Goal: Task Accomplishment & Management: Use online tool/utility

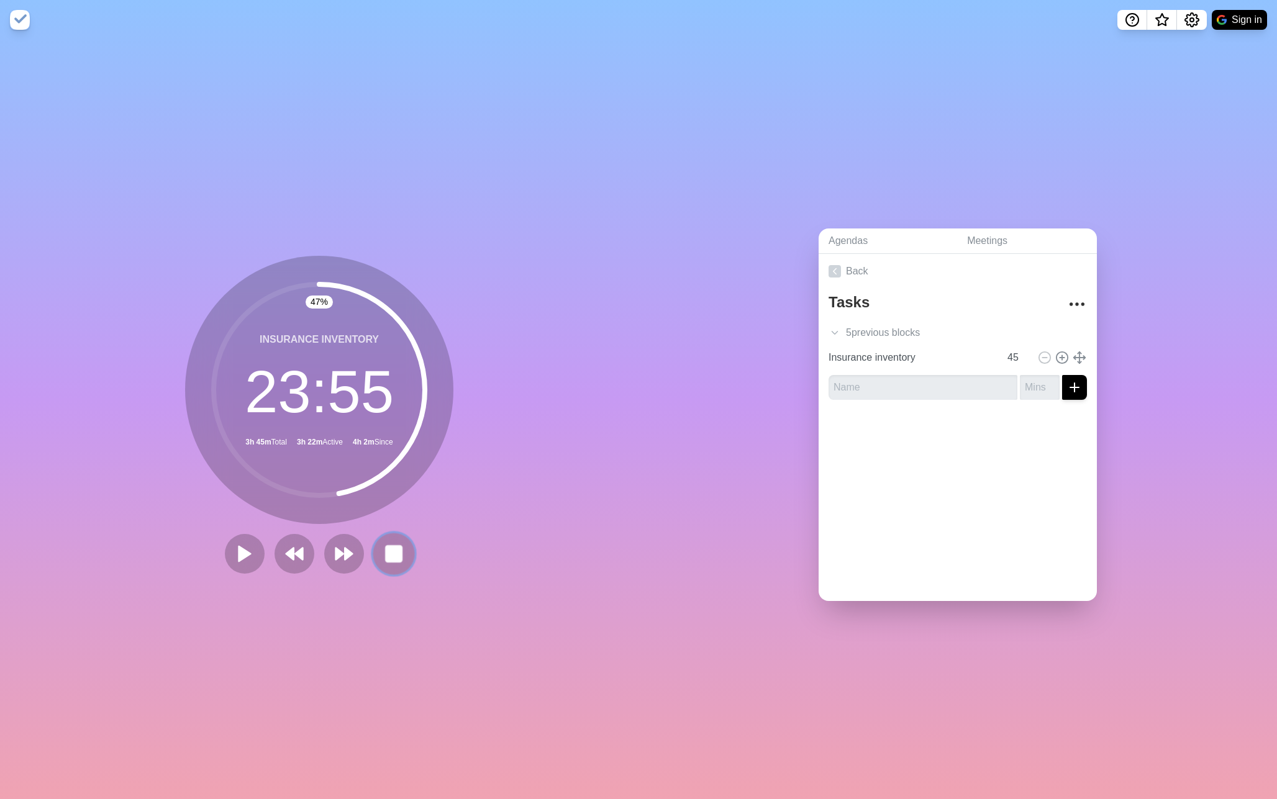
click at [400, 550] on rect at bounding box center [394, 554] width 16 height 16
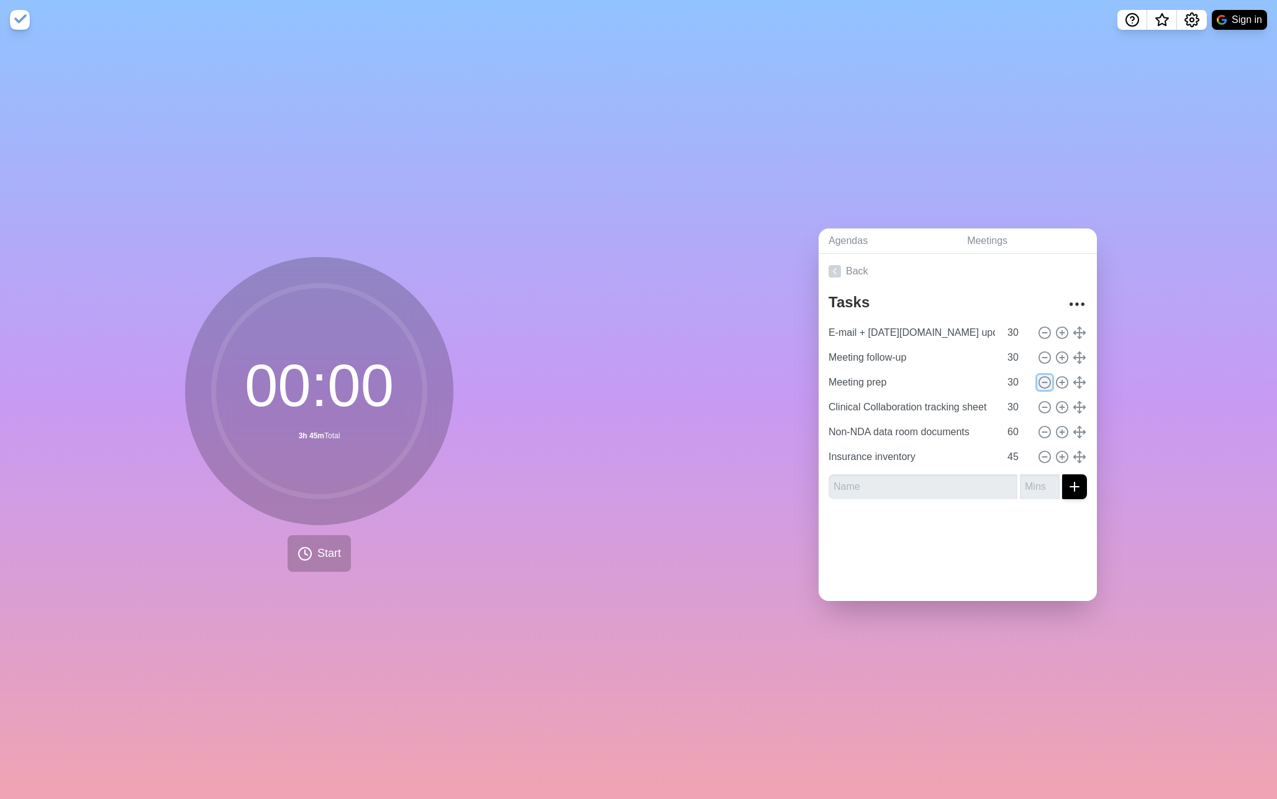
click at [1046, 382] on line at bounding box center [1044, 382] width 4 height 0
type input "Clinical Collaboration tracking sheet"
type input "Non-NDA data room documents"
type input "60"
type input "Insurance inventory"
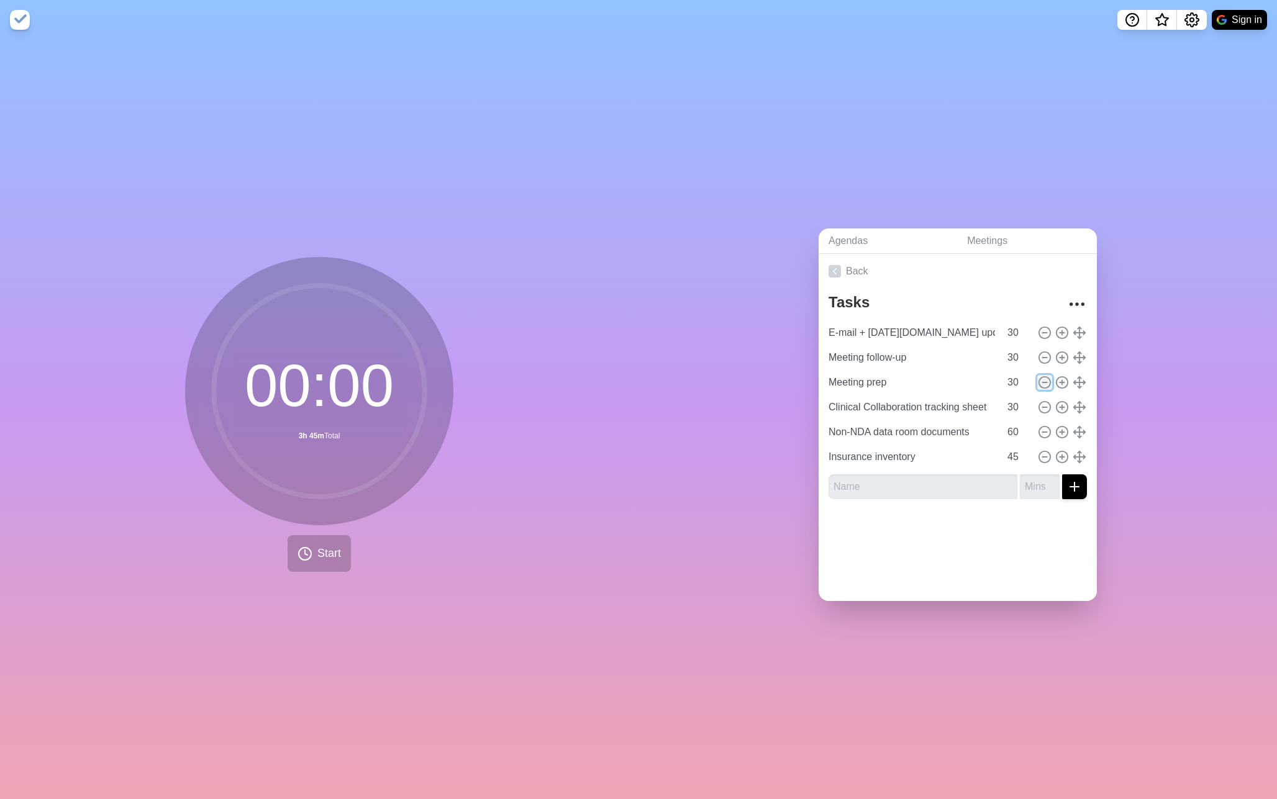
type input "45"
click at [1046, 382] on line at bounding box center [1044, 382] width 4 height 0
type input "Non-NDA data room documents"
type input "60"
type input "Insurance inventory"
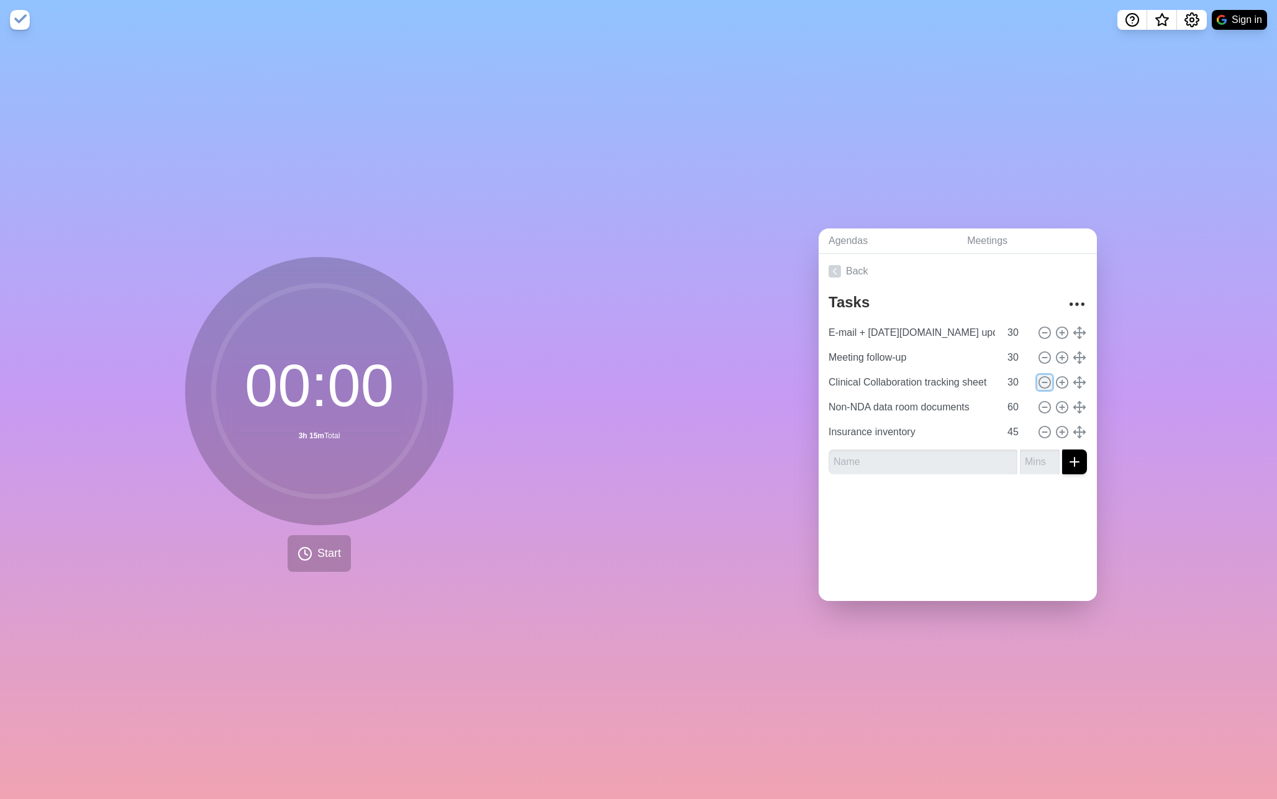
type input "45"
click at [1047, 383] on icon at bounding box center [1044, 383] width 14 height 14
type input "Insurance inventory"
type input "45"
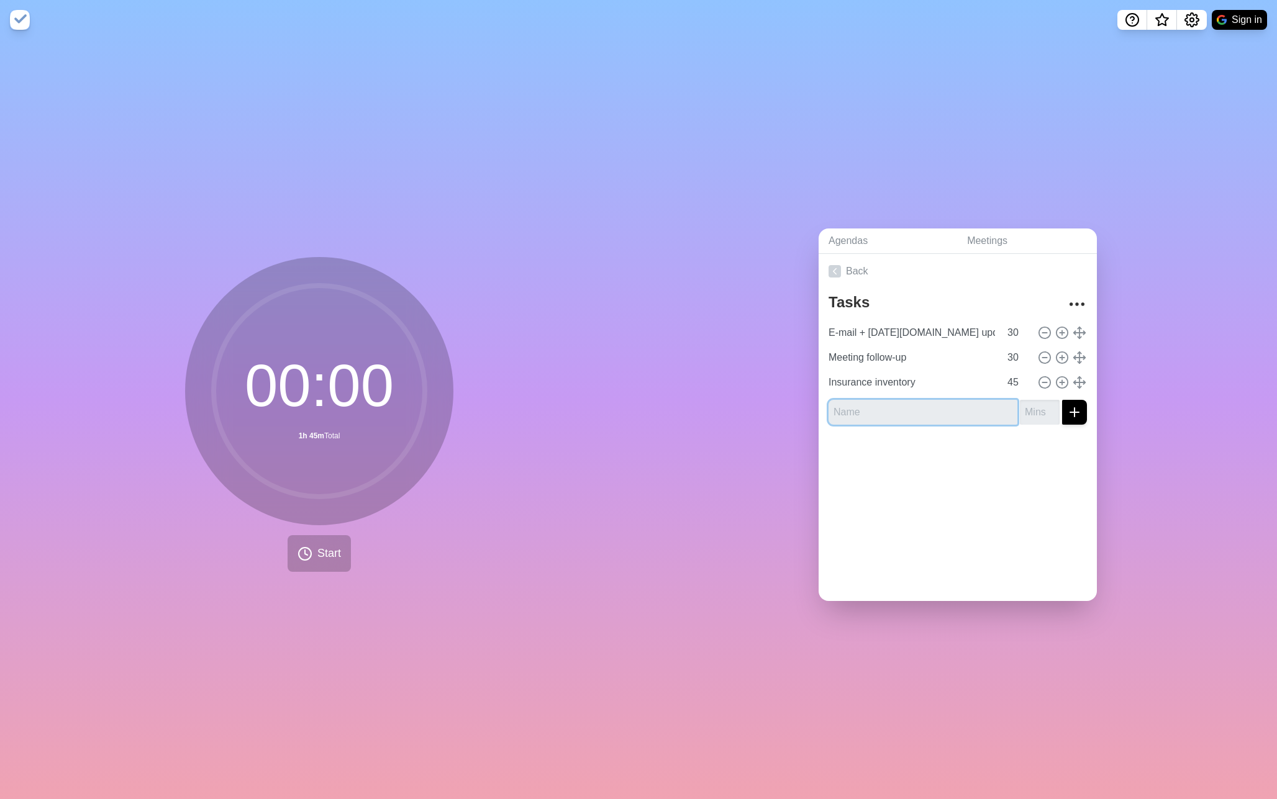
click at [882, 410] on input "text" at bounding box center [922, 412] width 189 height 25
type input "LHSC contract comments + e-mail to [PERSON_NAME]"
click at [1040, 415] on input "number" at bounding box center [1039, 412] width 40 height 25
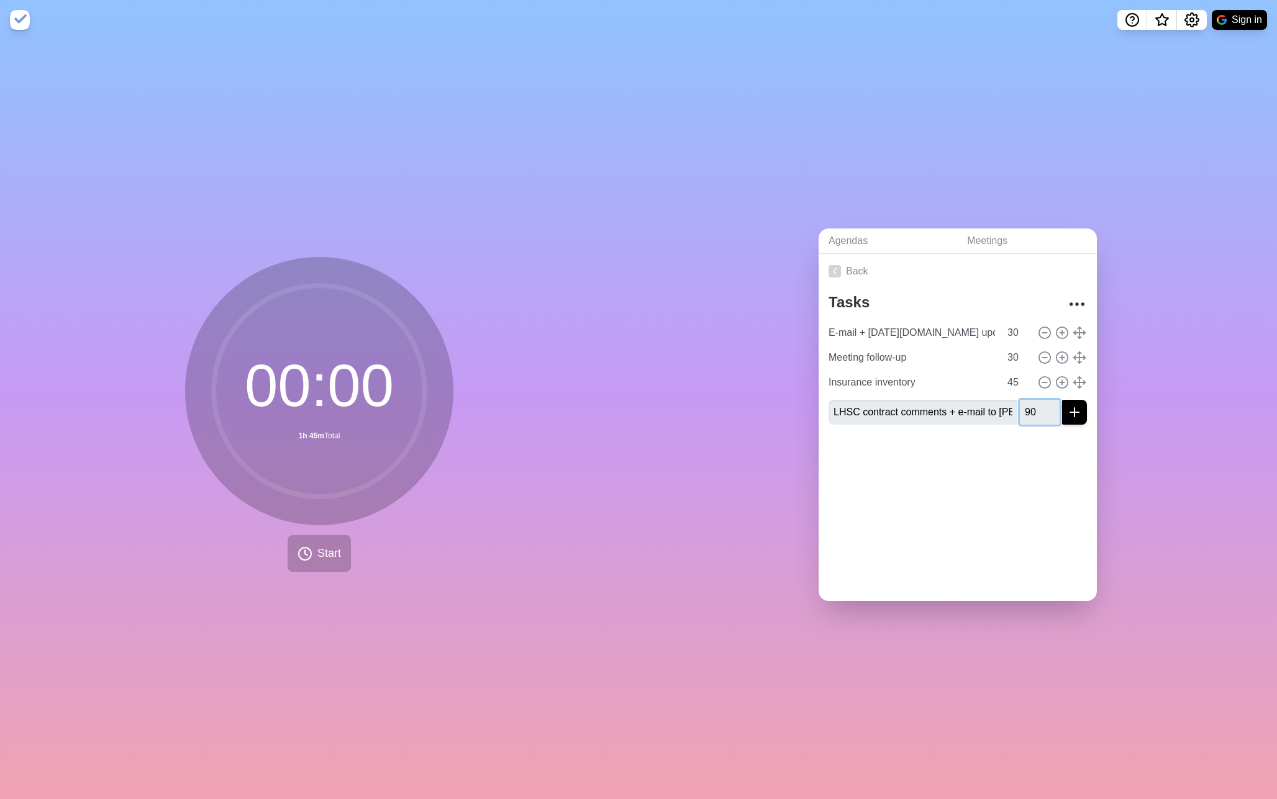
type input "90"
click at [1078, 420] on button "submit" at bounding box center [1074, 412] width 25 height 25
click at [965, 433] on input "text" at bounding box center [922, 437] width 189 height 25
type input "EDC Tool requirements"
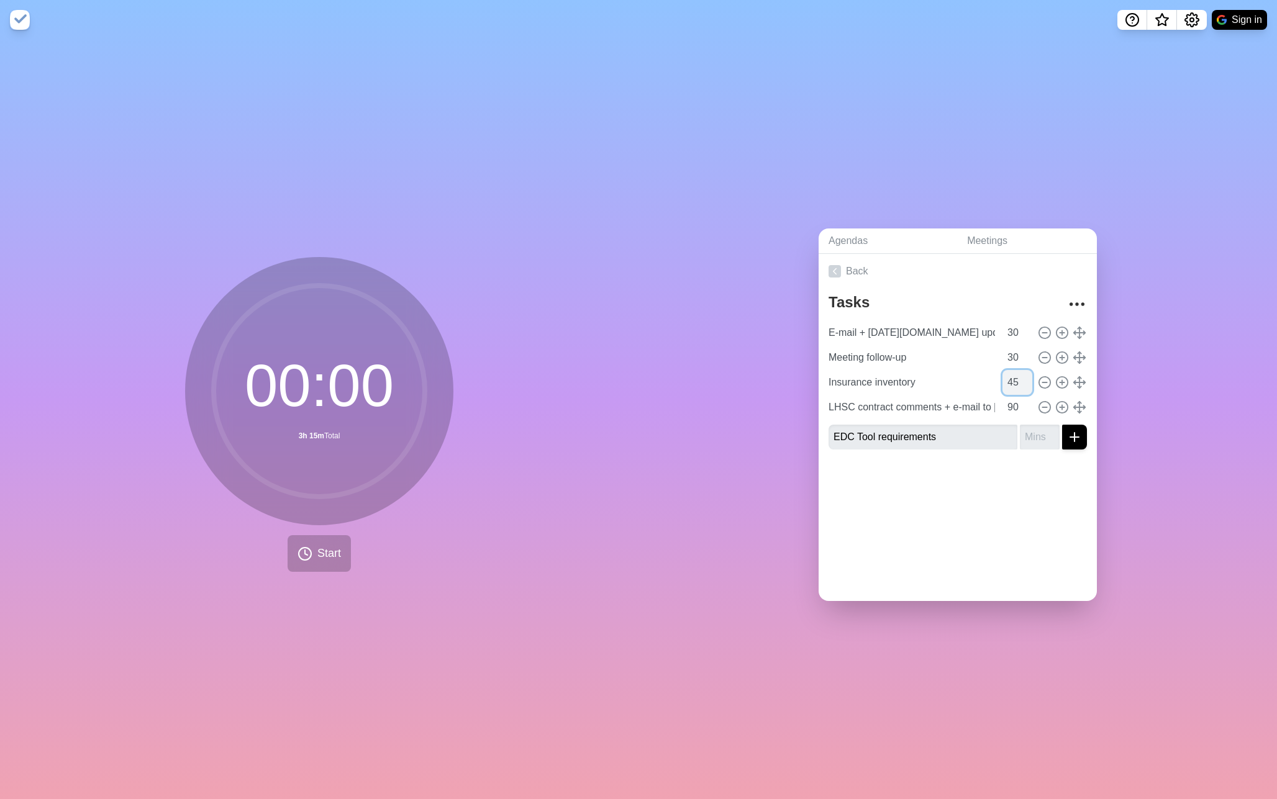
click at [1019, 382] on input "45" at bounding box center [1017, 382] width 30 height 25
type input "60"
click at [1028, 435] on input "number" at bounding box center [1039, 437] width 40 height 25
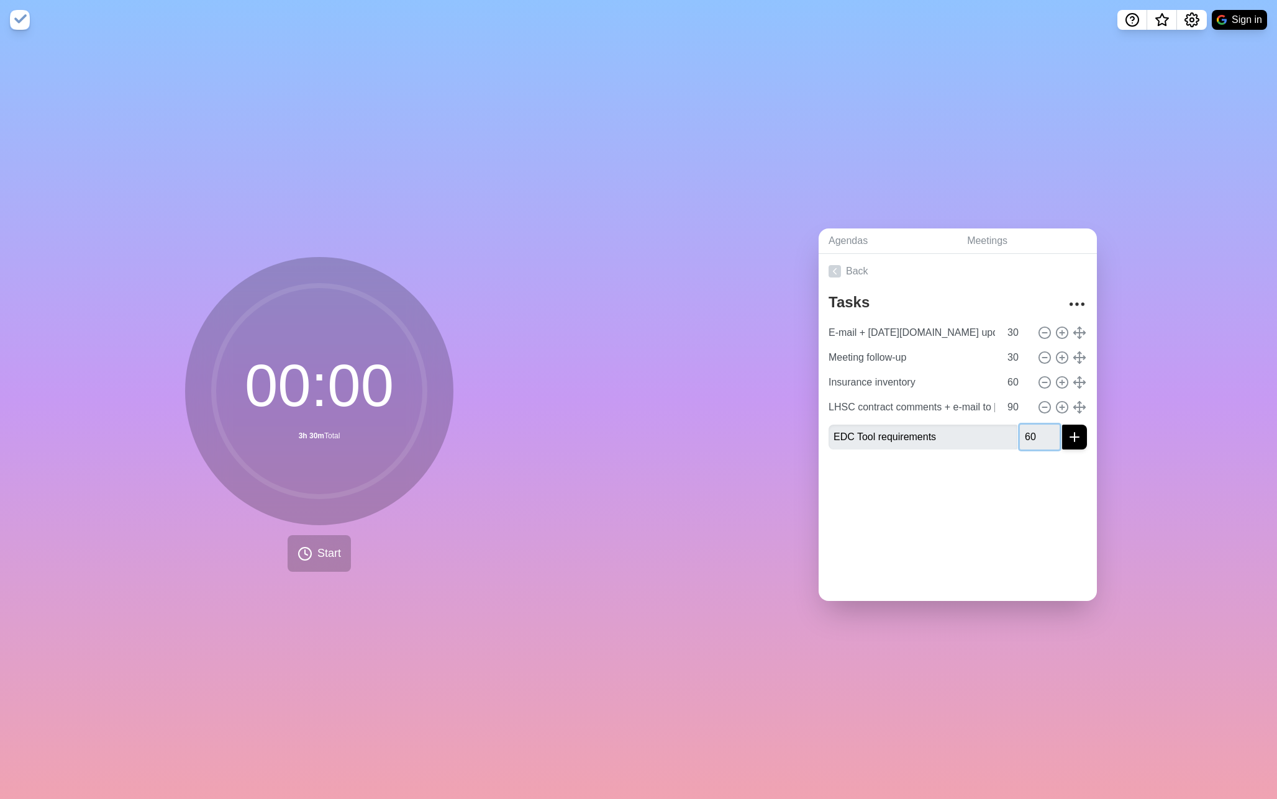
type input "60"
click at [1076, 448] on button "submit" at bounding box center [1074, 437] width 25 height 25
click at [309, 547] on icon at bounding box center [304, 553] width 15 height 15
